Goal: Information Seeking & Learning: Understand process/instructions

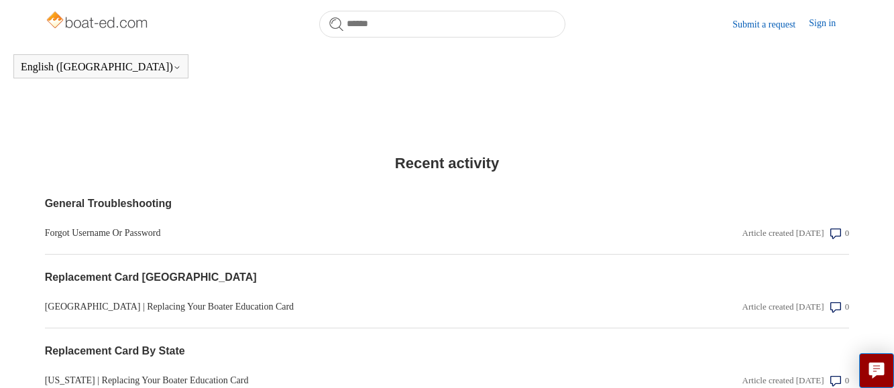
scroll to position [1151, 0]
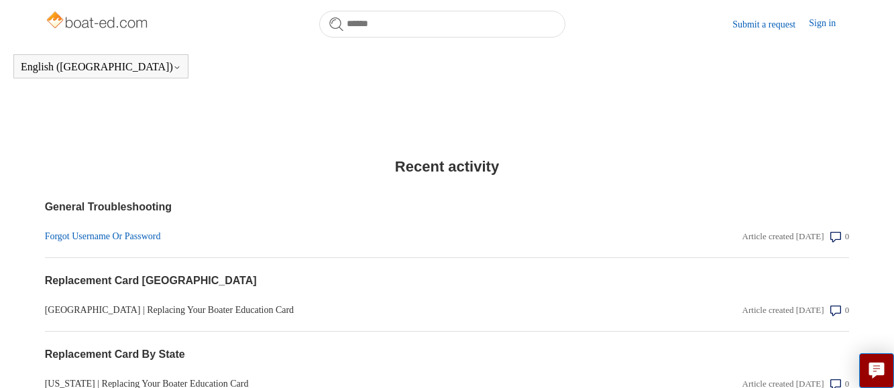
click at [108, 244] on link "Forgot Username Or Password" at bounding box center [327, 236] width 564 height 14
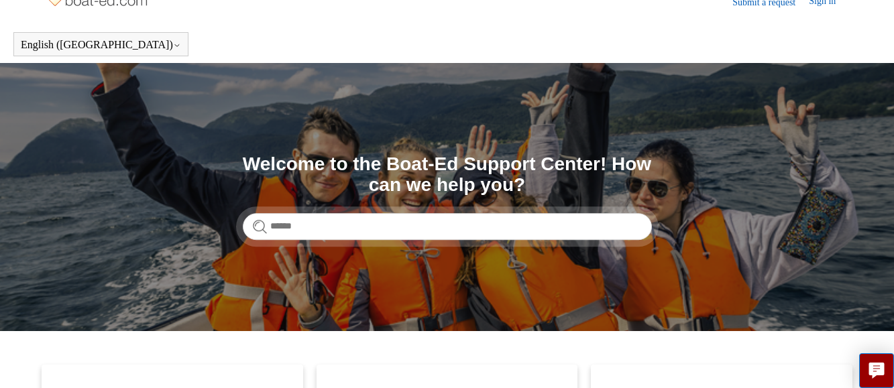
scroll to position [0, 0]
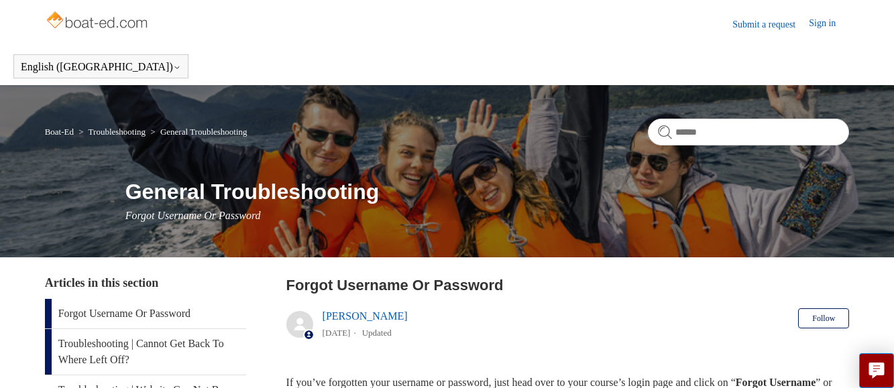
click at [92, 344] on link "Troubleshooting | Cannot Get Back To Where Left Off?" at bounding box center [145, 352] width 201 height 46
